Goal: Information Seeking & Learning: Learn about a topic

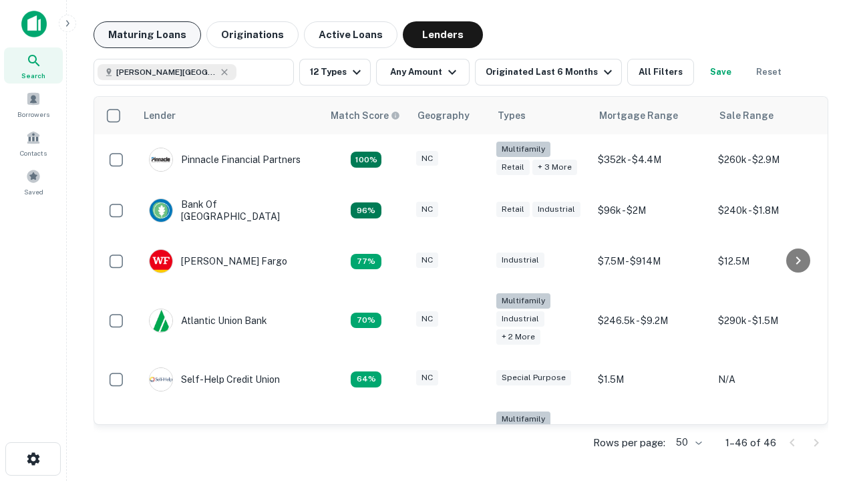
click at [147, 35] on button "Maturing Loans" at bounding box center [147, 34] width 108 height 27
